Goal: Information Seeking & Learning: Learn about a topic

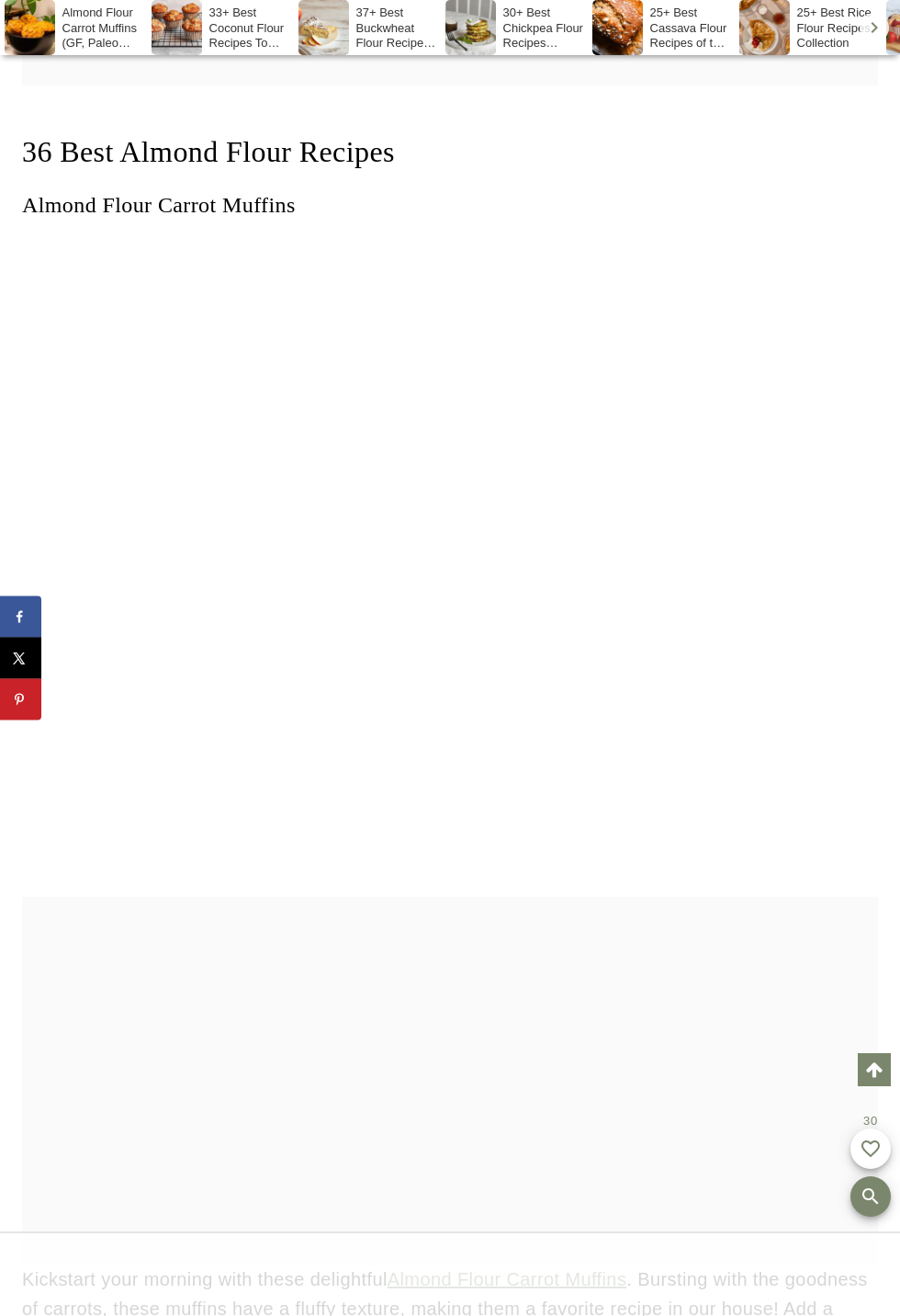
scroll to position [5921, 0]
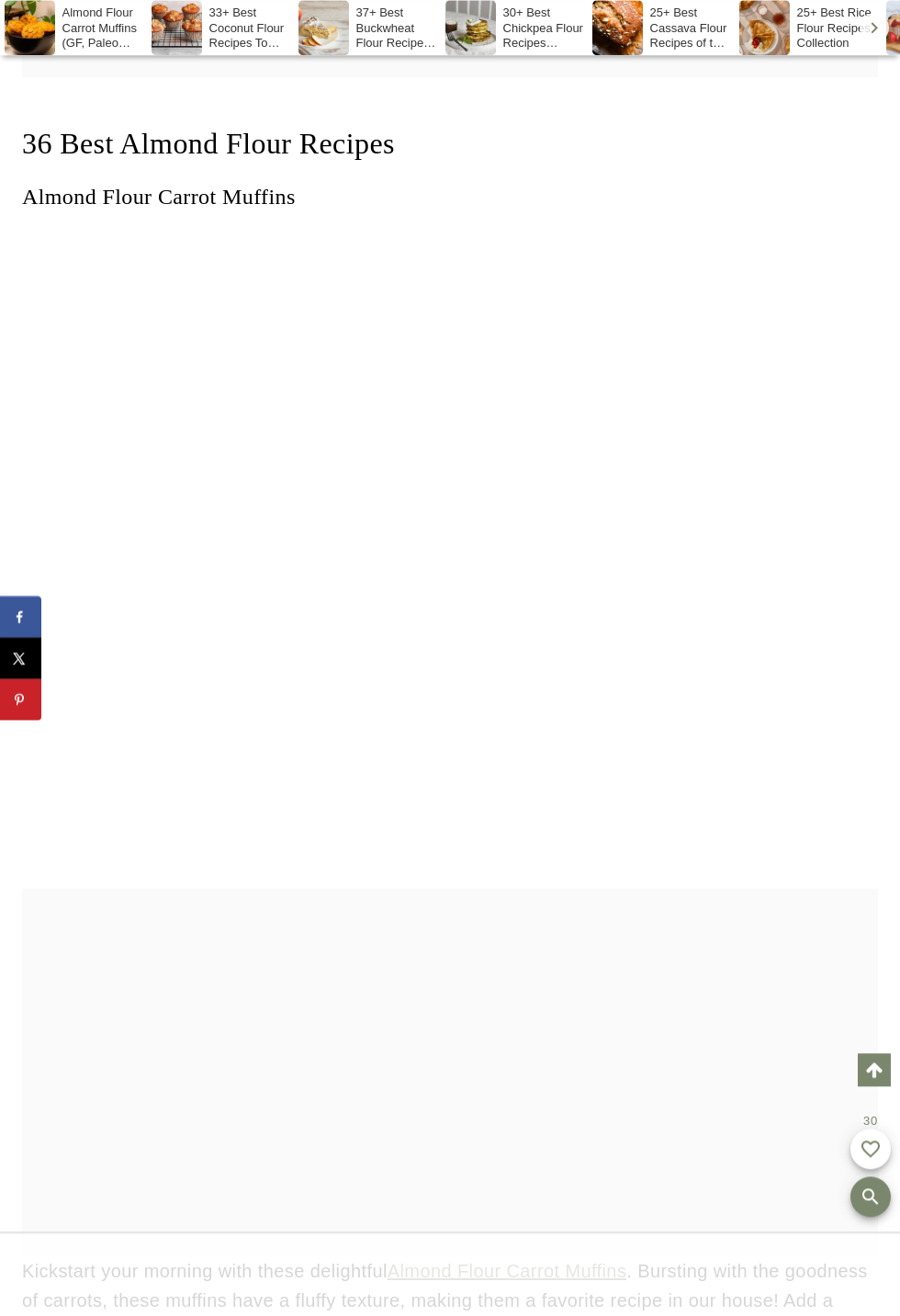
click at [770, 726] on center at bounding box center [450, 556] width 856 height 665
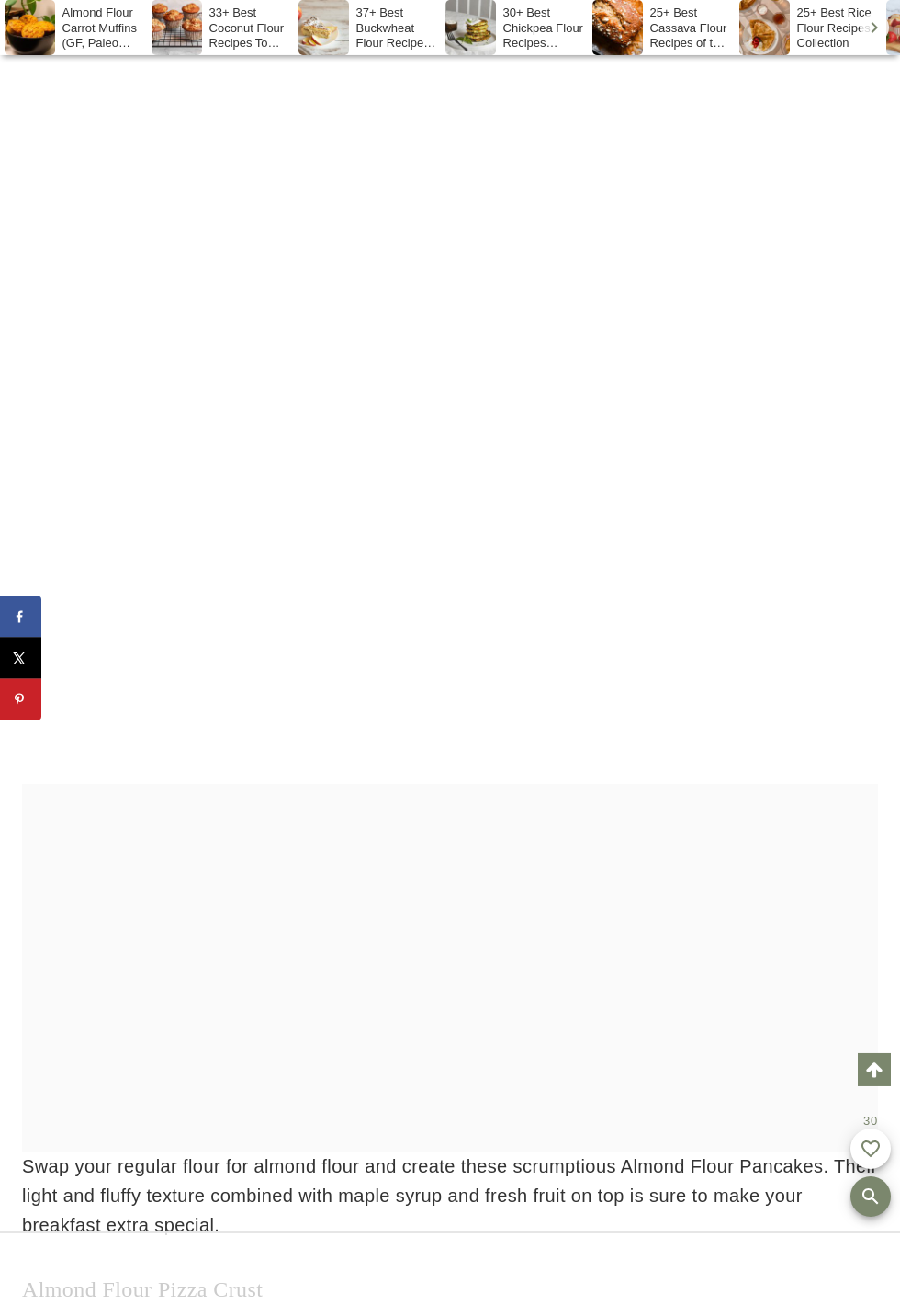
scroll to position [8667, 0]
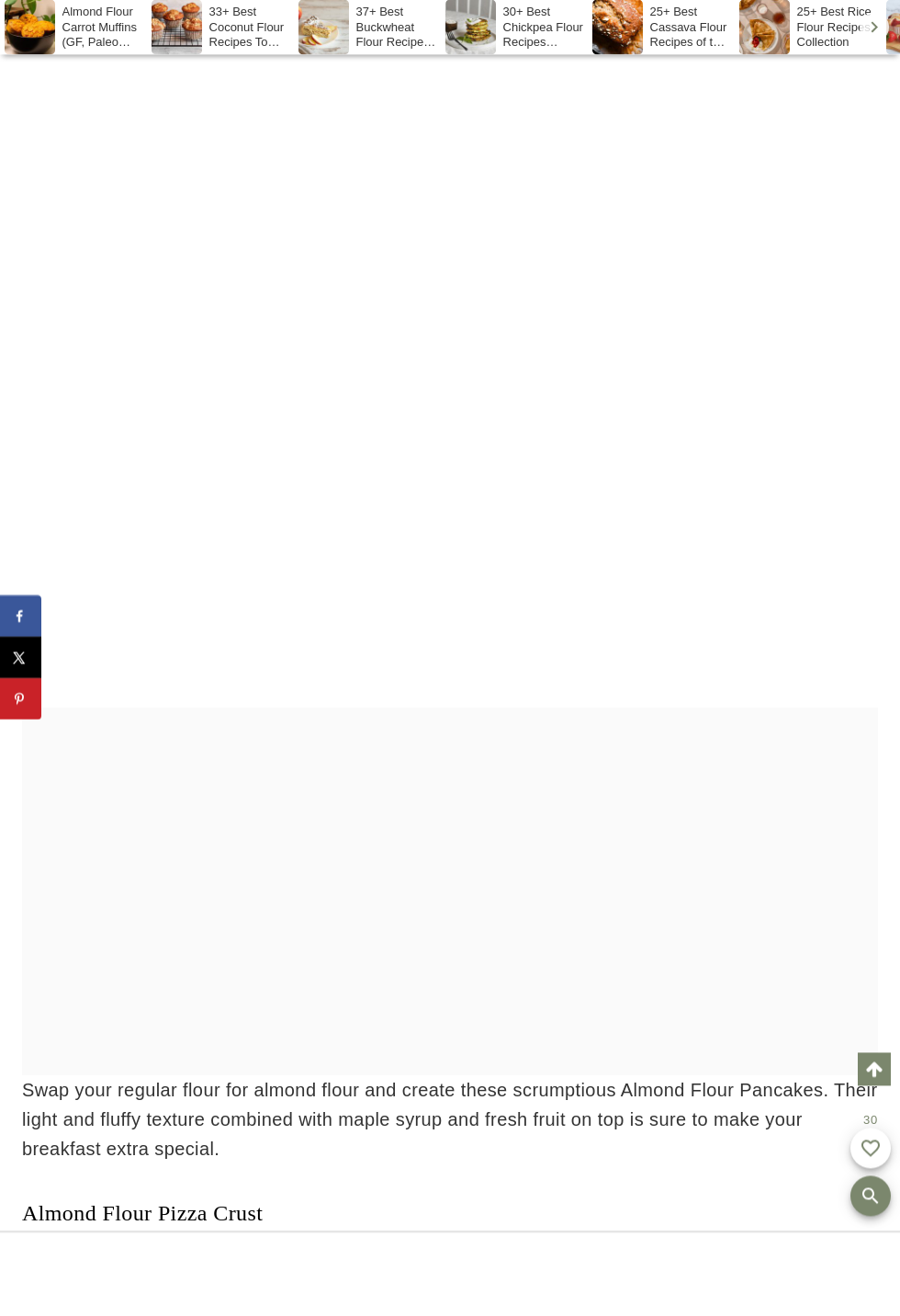
click at [751, 773] on div at bounding box center [450, 892] width 856 height 368
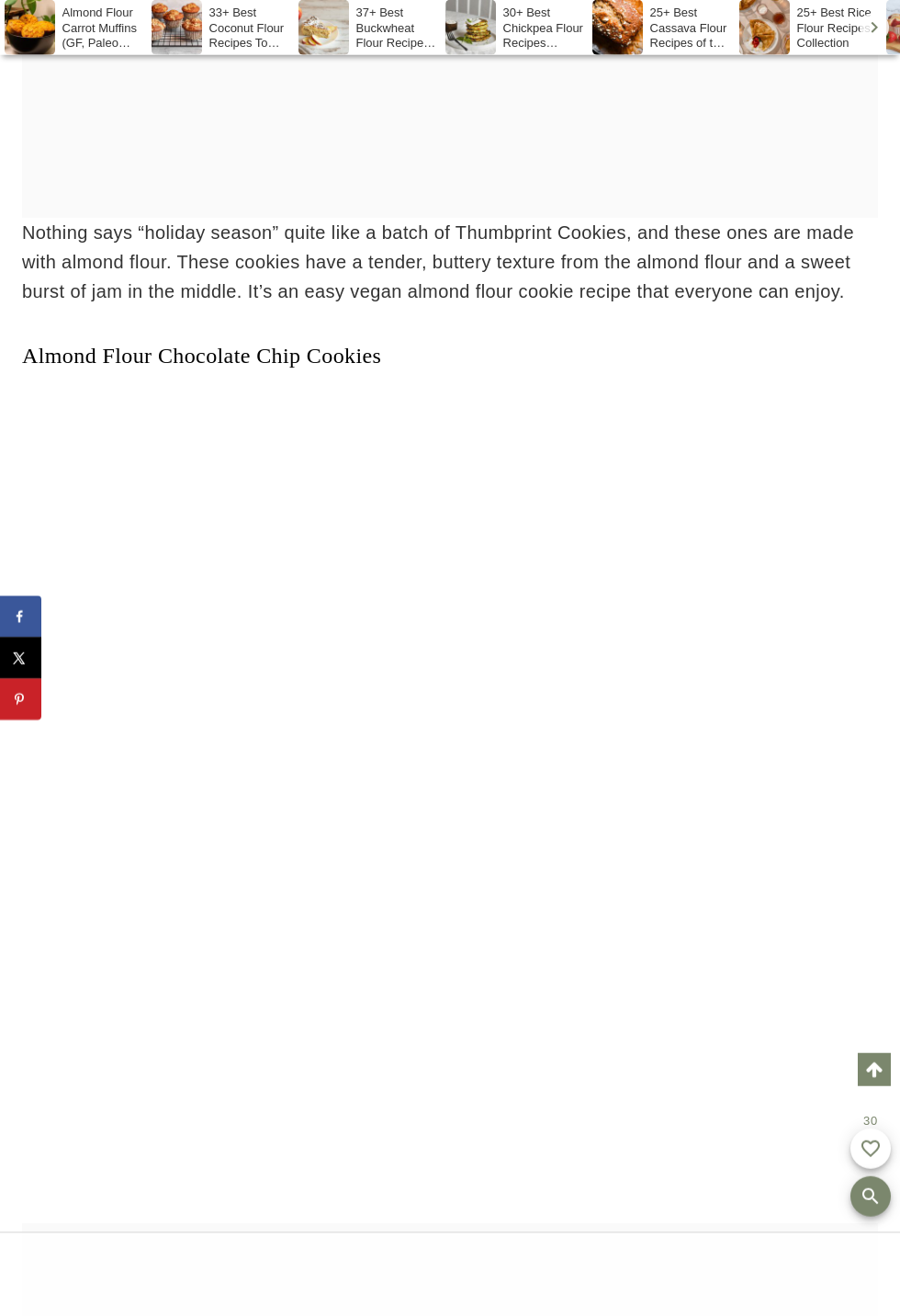
scroll to position [16790, 0]
click at [825, 690] on center at bounding box center [450, 801] width 856 height 840
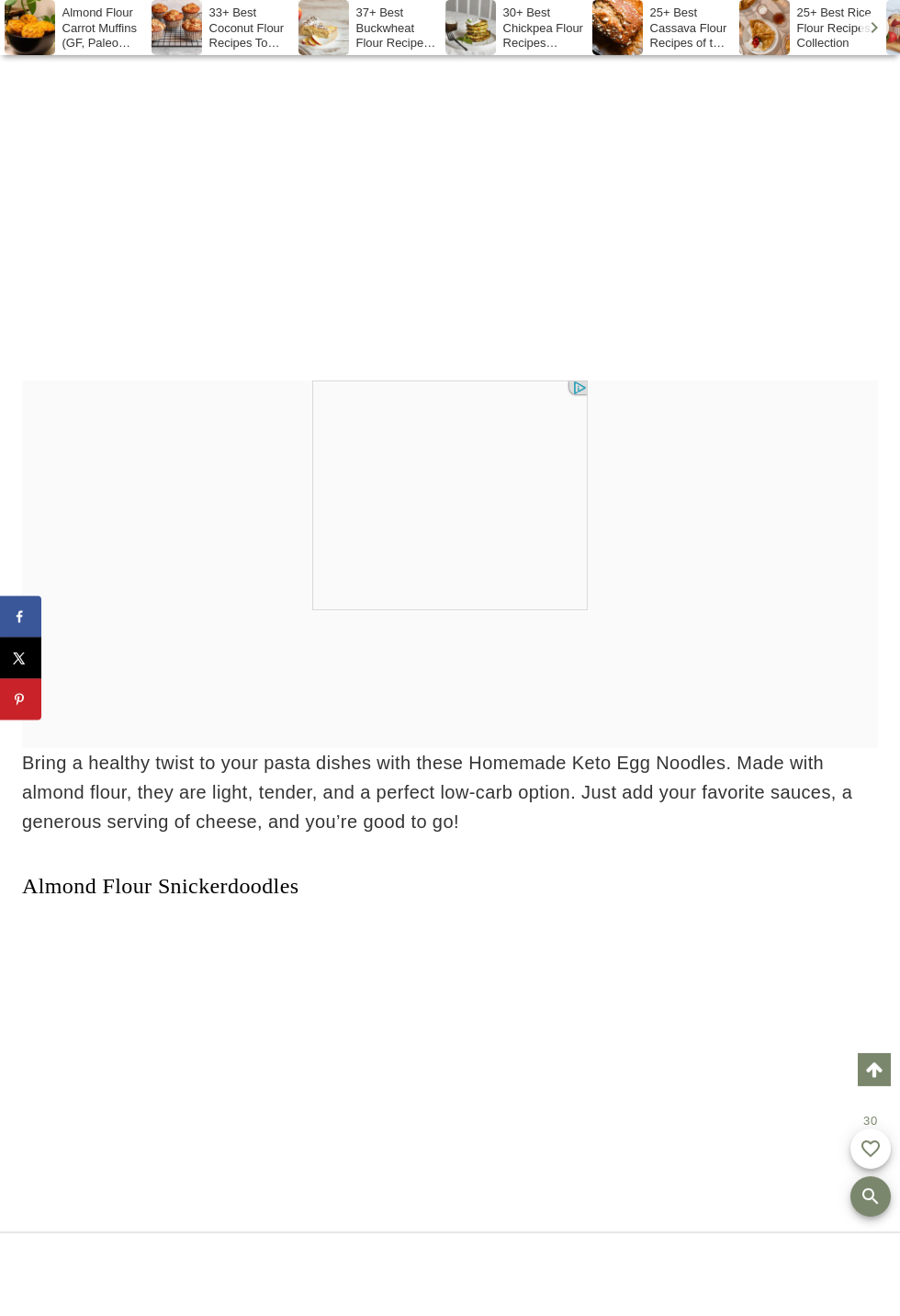
scroll to position [0, 0]
click at [299, 874] on link "Almond Flour Snickerdoodles" at bounding box center [159, 885] width 276 height 24
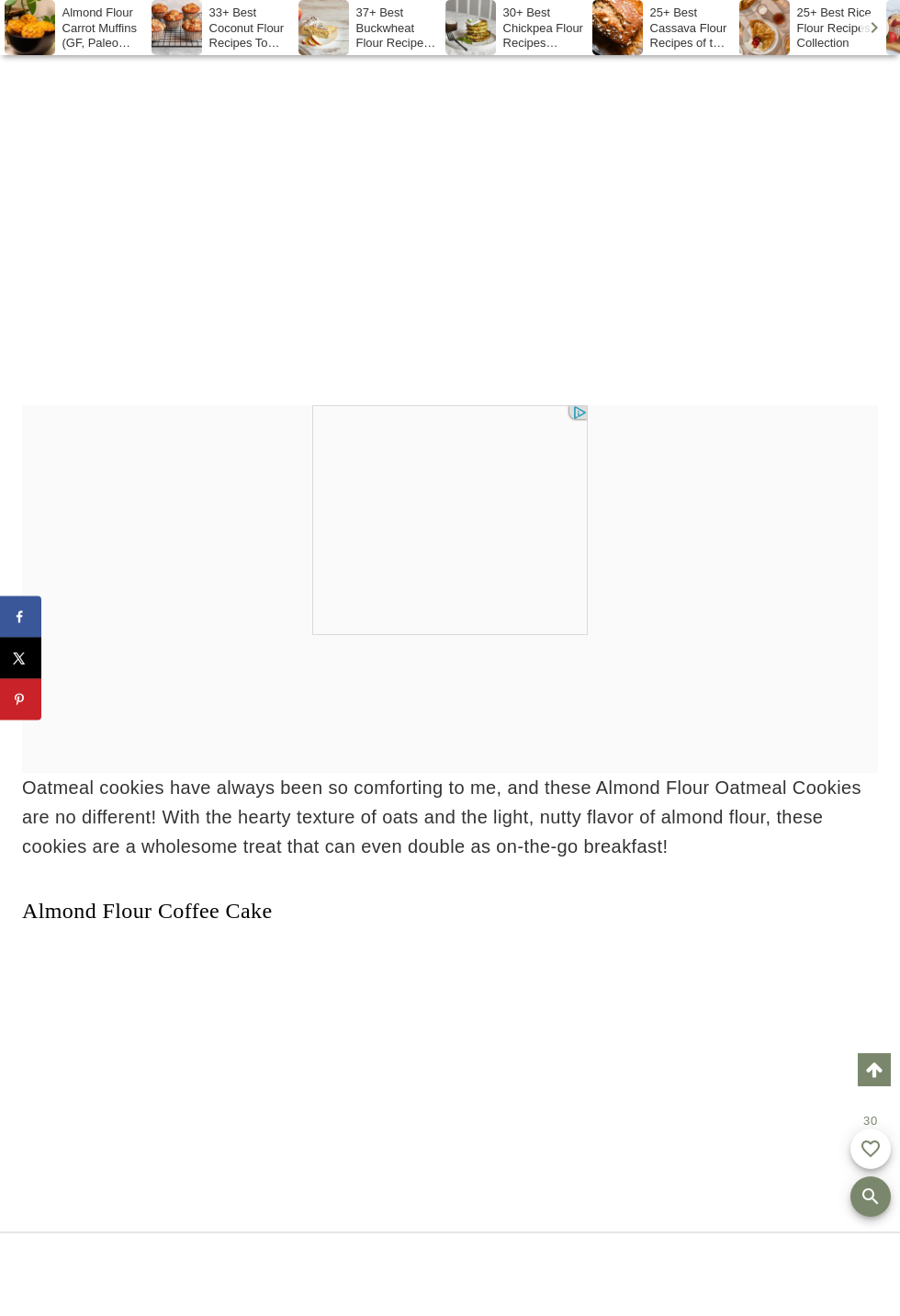
click at [855, 572] on div at bounding box center [450, 520] width 856 height 230
click at [876, 560] on div at bounding box center [450, 520] width 856 height 230
